Goal: Task Accomplishment & Management: Manage account settings

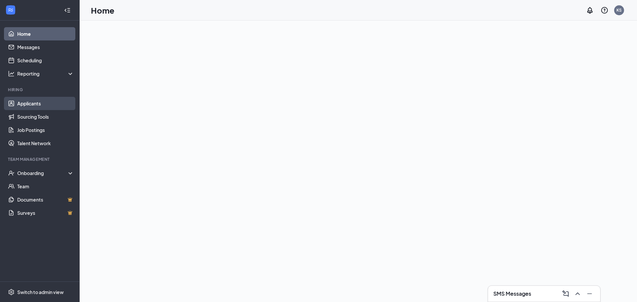
click at [34, 102] on link "Applicants" at bounding box center [45, 103] width 57 height 13
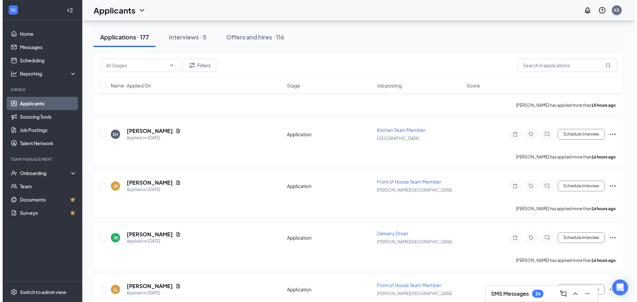
scroll to position [265, 0]
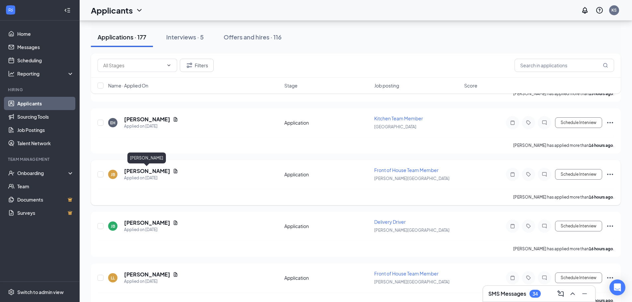
click at [149, 172] on h5 "[PERSON_NAME]" at bounding box center [147, 170] width 46 height 7
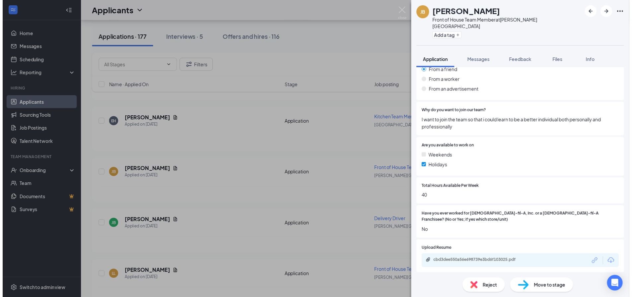
scroll to position [497, 0]
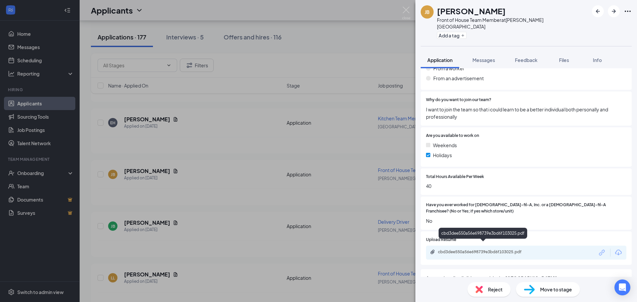
click at [493, 249] on div "cbd3dee550a56e698739e3bd6f103025.pdf" at bounding box center [484, 251] width 93 height 5
click at [265, 228] on div "[PERSON_NAME] Front of House Team Member at [PERSON_NAME][GEOGRAPHIC_DATA] Add …" at bounding box center [318, 151] width 637 height 302
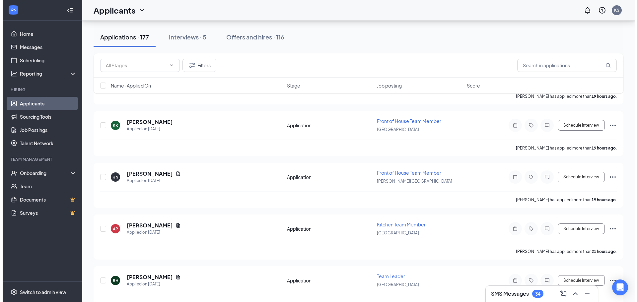
scroll to position [696, 0]
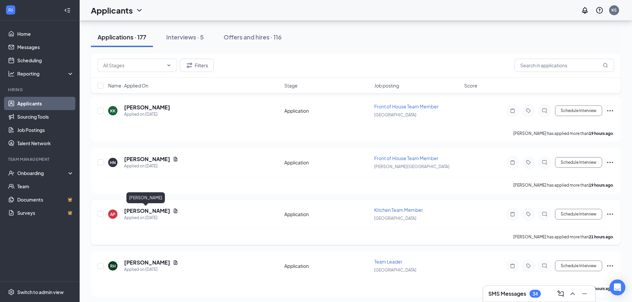
click at [134, 210] on h5 "[PERSON_NAME]" at bounding box center [147, 210] width 46 height 7
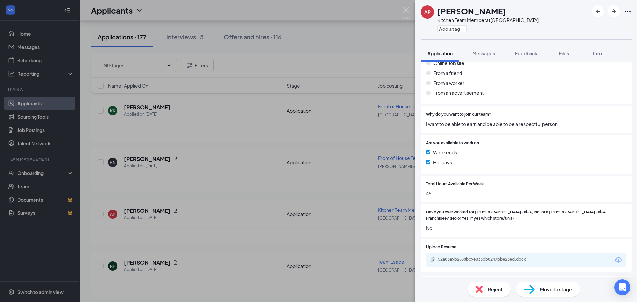
scroll to position [464, 0]
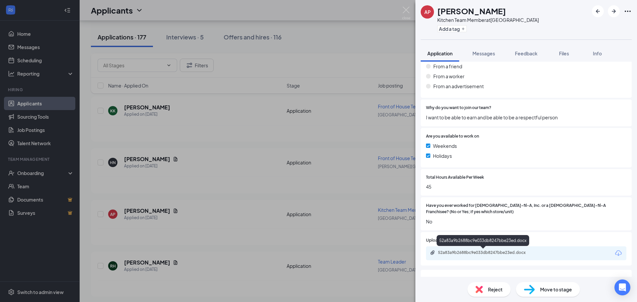
click at [492, 254] on div "52a83a9b2688bc9e033db8247bbe23ed.docx" at bounding box center [484, 252] width 93 height 5
click at [407, 116] on div "AP [PERSON_NAME] Kitchen Team Member at [GEOGRAPHIC_DATA] Add a tag Application…" at bounding box center [318, 151] width 637 height 302
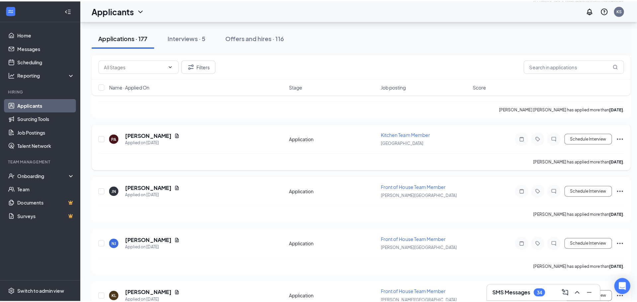
scroll to position [1426, 0]
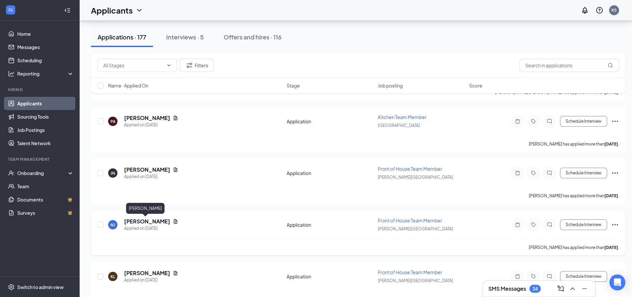
click at [134, 219] on h5 "[PERSON_NAME]" at bounding box center [147, 221] width 46 height 7
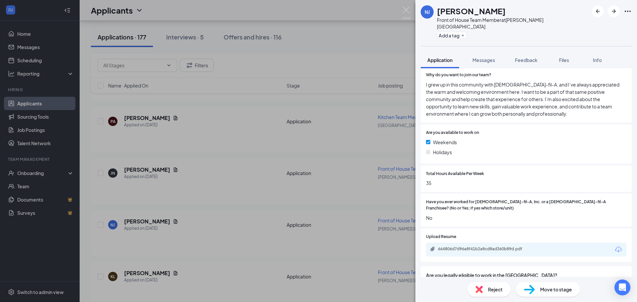
scroll to position [530, 0]
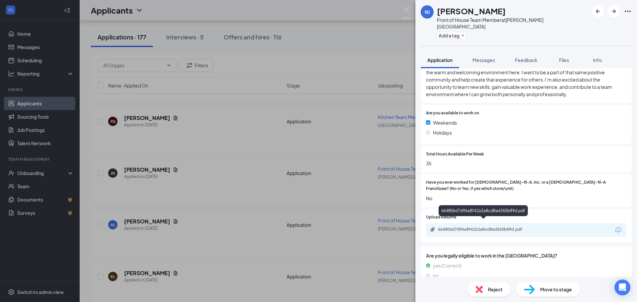
click at [473, 227] on div "664806d7d96a8f41b2a8cd8ad360b89d.pdf" at bounding box center [484, 229] width 93 height 5
click at [264, 168] on div "NJ [PERSON_NAME] Front of House Team Member at [PERSON_NAME][GEOGRAPHIC_DATA] A…" at bounding box center [318, 151] width 637 height 302
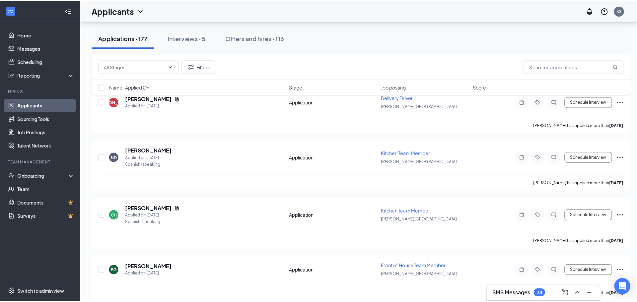
scroll to position [2007, 0]
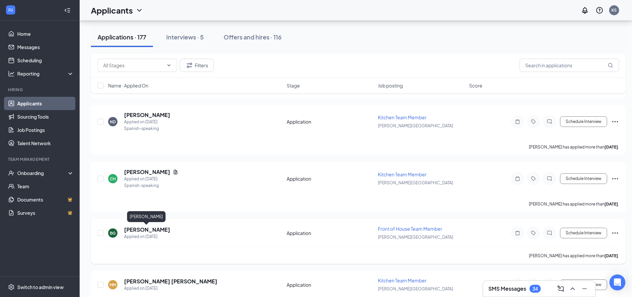
click at [157, 230] on h5 "[PERSON_NAME]" at bounding box center [147, 229] width 46 height 7
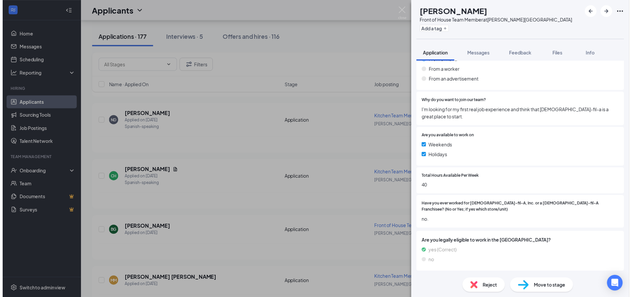
scroll to position [475, 0]
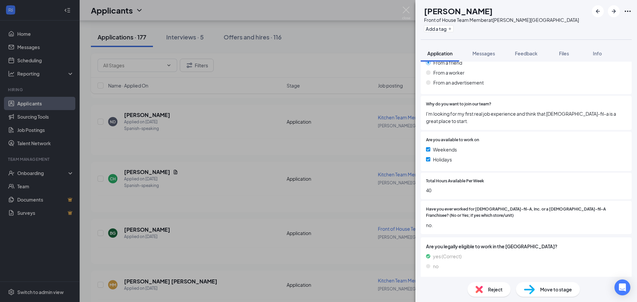
click at [309, 42] on div "[PERSON_NAME] Front of House Team Member at [PERSON_NAME][GEOGRAPHIC_DATA] Add …" at bounding box center [318, 151] width 637 height 302
click at [371, 44] on div "Applications · 177 Interviews · 5 Offers and hires · 116" at bounding box center [358, 37] width 534 height 20
